Goal: Task Accomplishment & Management: Manage account settings

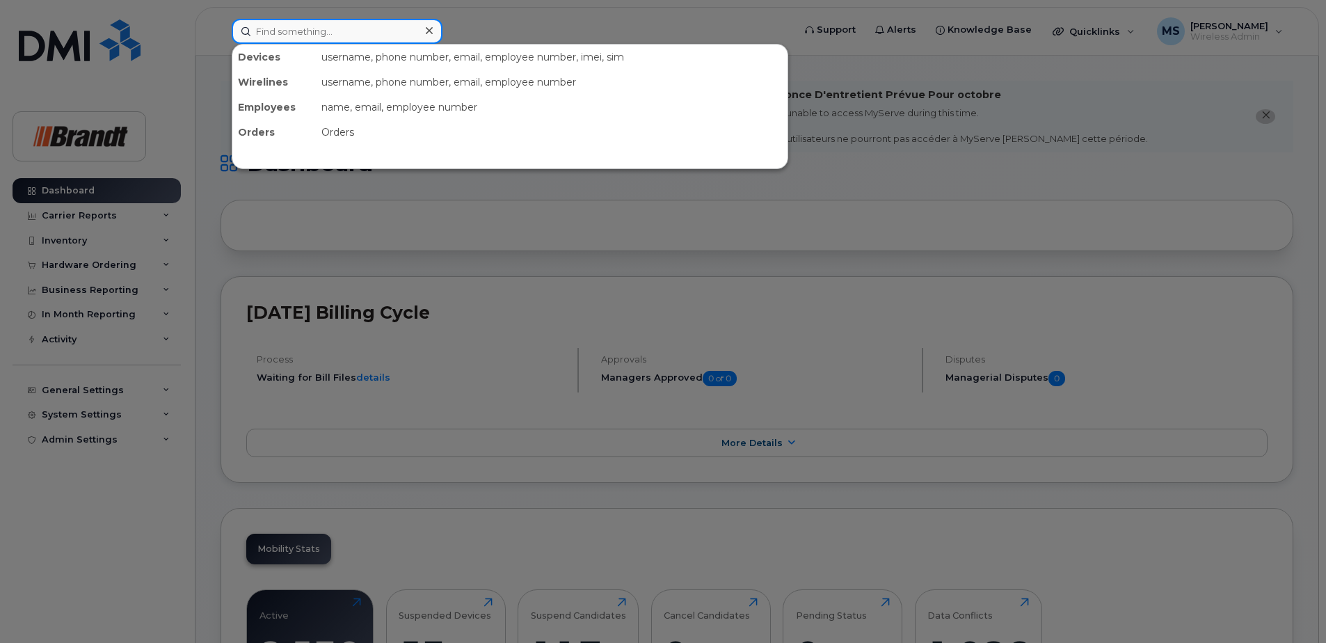
paste input "2497794078"
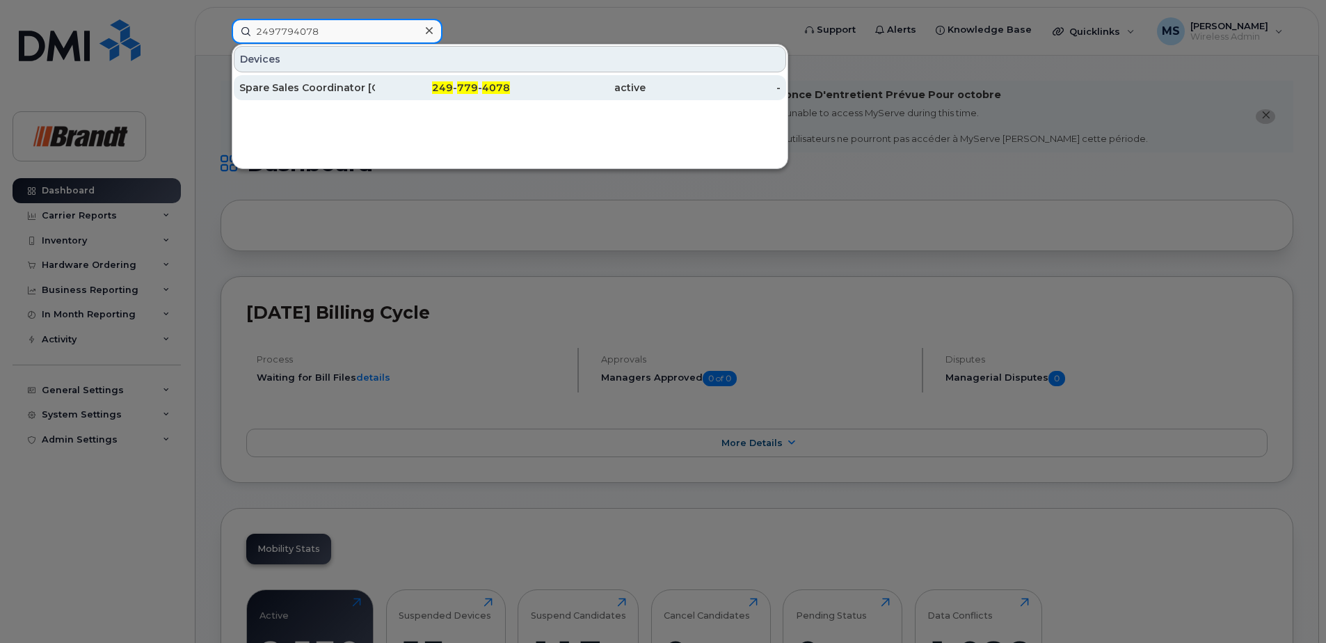
type input "2497794078"
click at [280, 92] on div "Spare Sales Coordinator [GEOGRAPHIC_DATA]" at bounding box center [307, 88] width 136 height 14
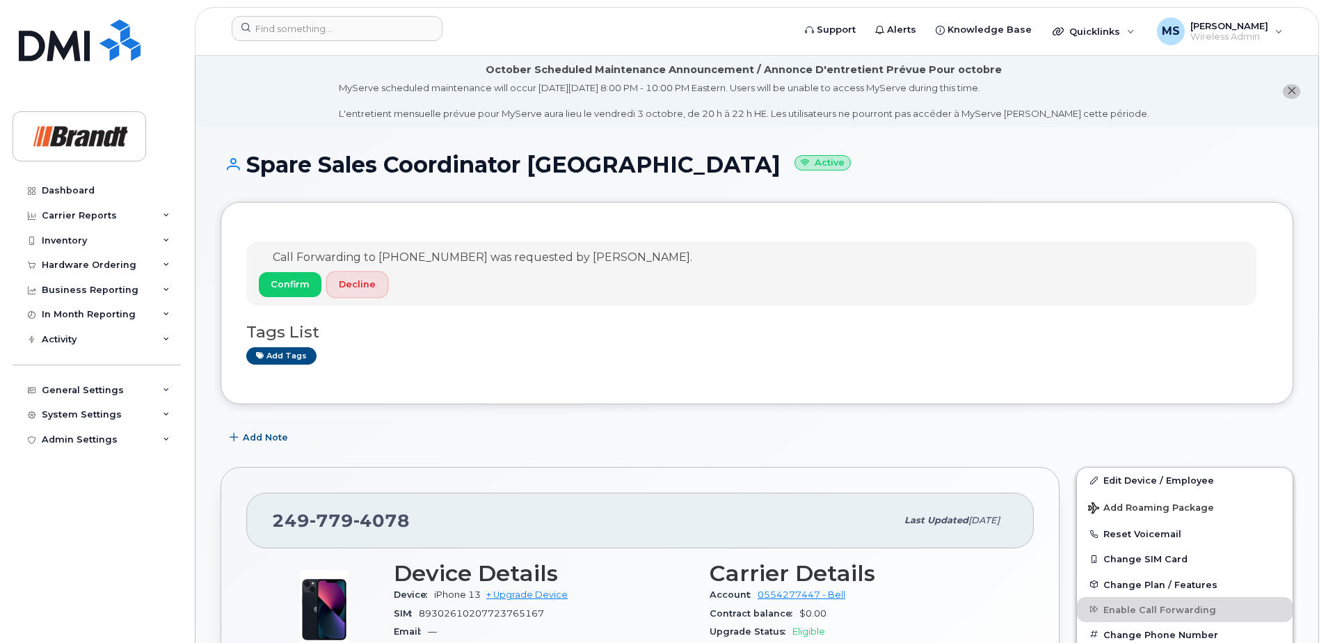
click at [335, 284] on button "Decline" at bounding box center [357, 284] width 61 height 25
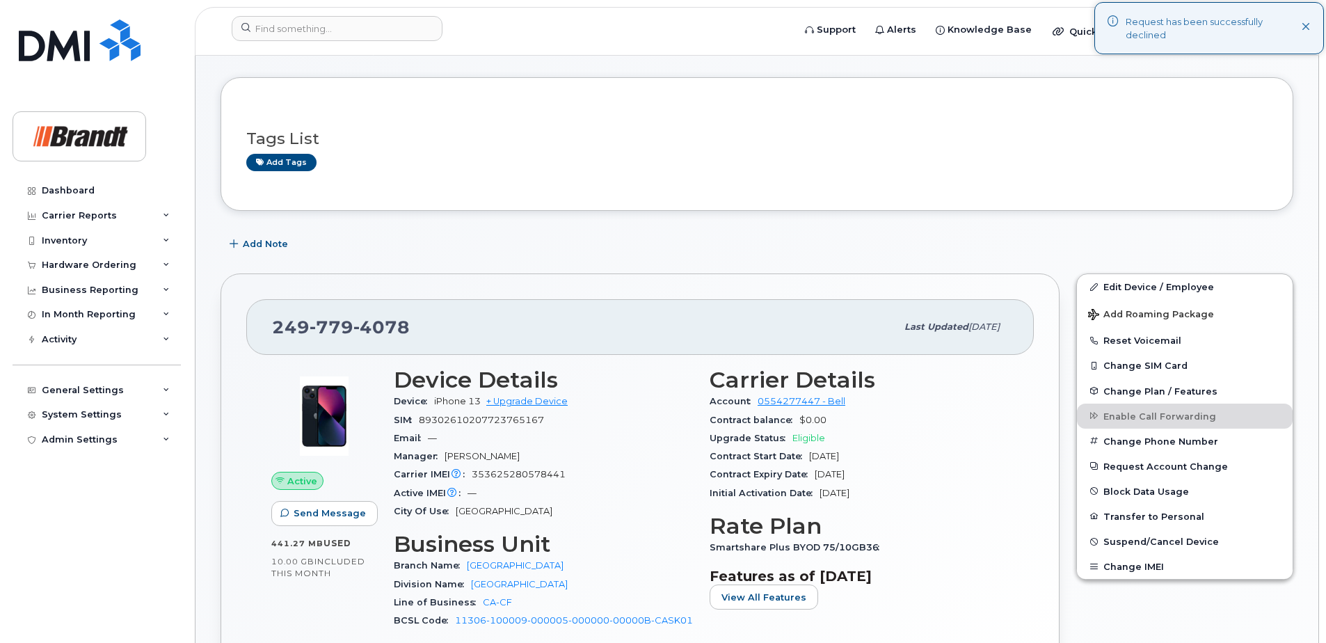
scroll to position [139, 0]
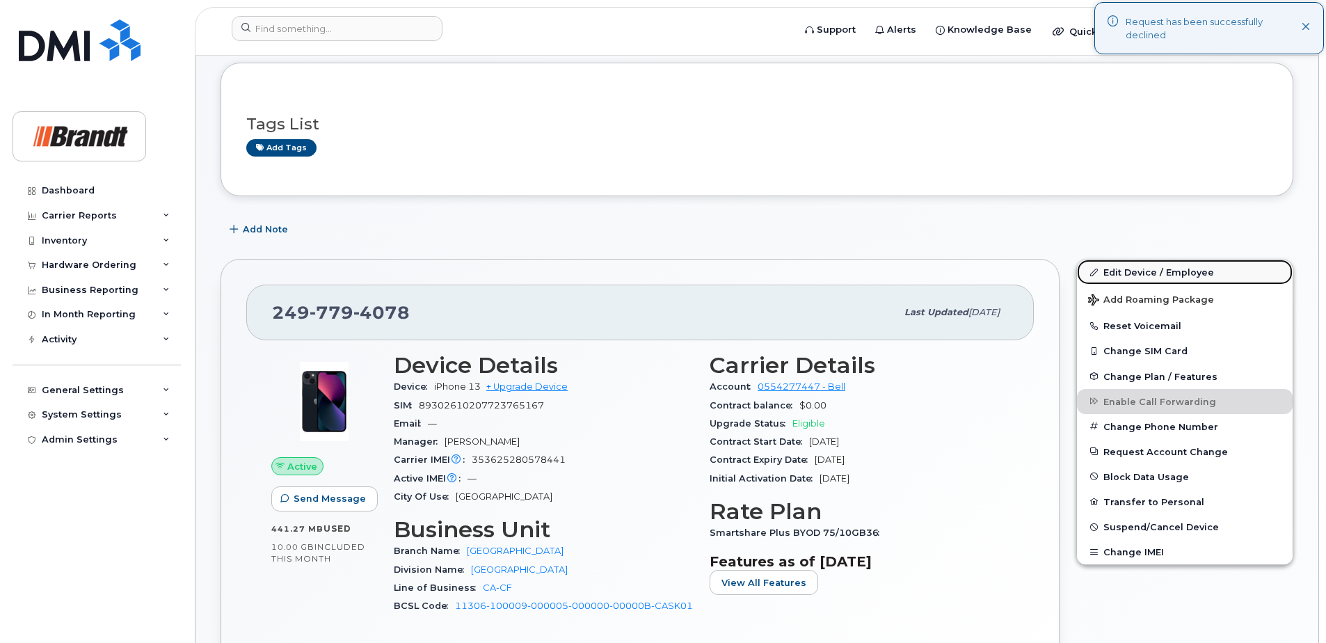
click at [1122, 272] on link "Edit Device / Employee" at bounding box center [1185, 272] width 216 height 25
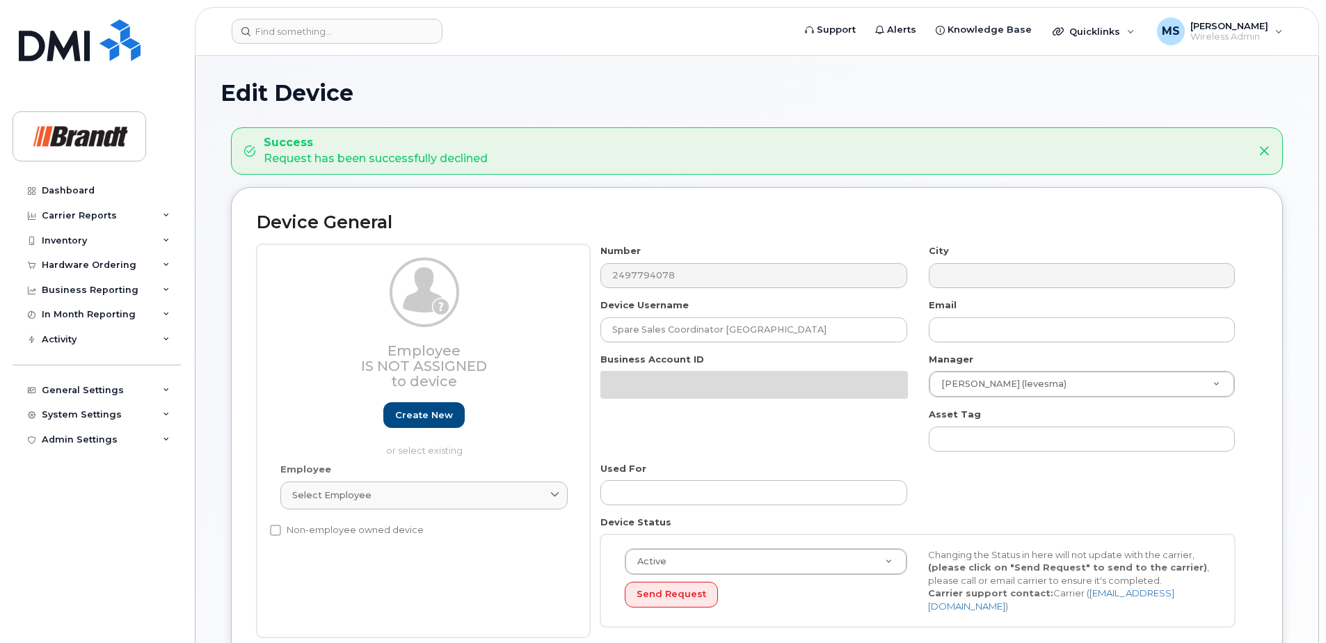
select select "34499224"
select select "34499245"
select select "35155013"
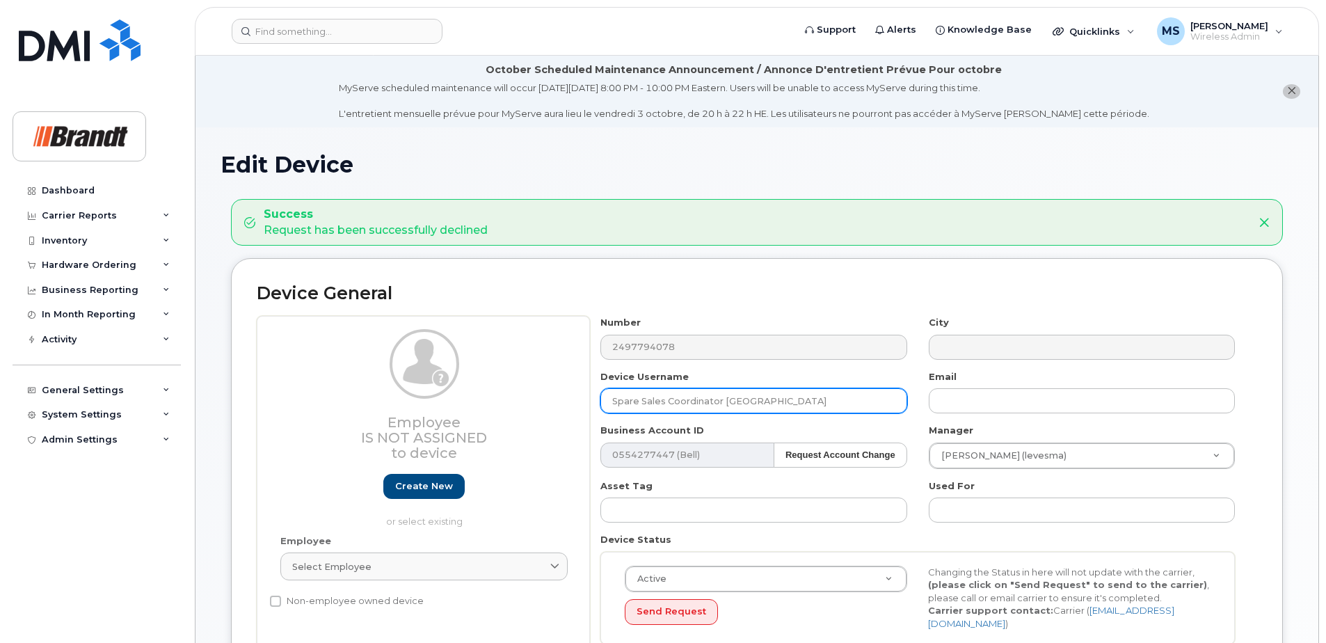
click at [779, 394] on input "Spare Sales Coordinator [GEOGRAPHIC_DATA]" at bounding box center [753, 400] width 306 height 25
drag, startPoint x: 662, startPoint y: 400, endPoint x: 388, endPoint y: 399, distance: 274.1
click at [394, 399] on div "Employee Is not assigned to device Create new or select existing Employee Selec…" at bounding box center [757, 485] width 1001 height 339
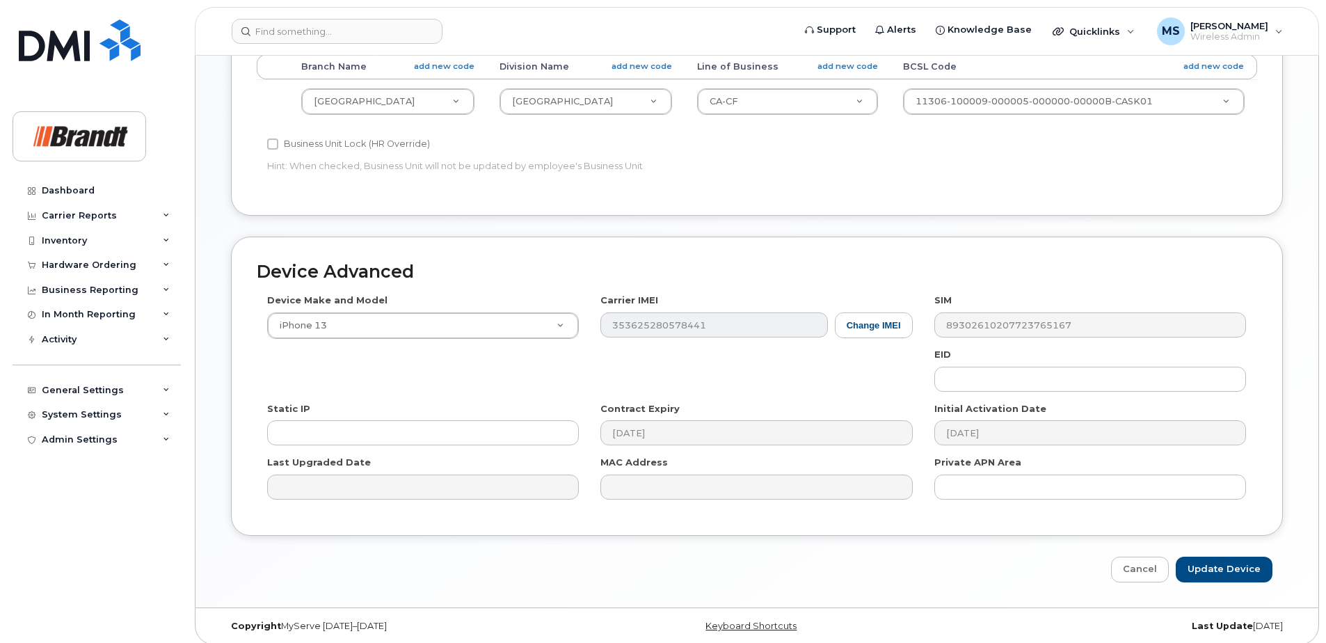
scroll to position [707, 0]
type input "Tyson Breckenridge"
drag, startPoint x: 1246, startPoint y: 562, endPoint x: 722, endPoint y: 378, distance: 556.1
click at [1246, 562] on input "Update Device" at bounding box center [1224, 567] width 97 height 26
type input "Saving..."
